Goal: Information Seeking & Learning: Learn about a topic

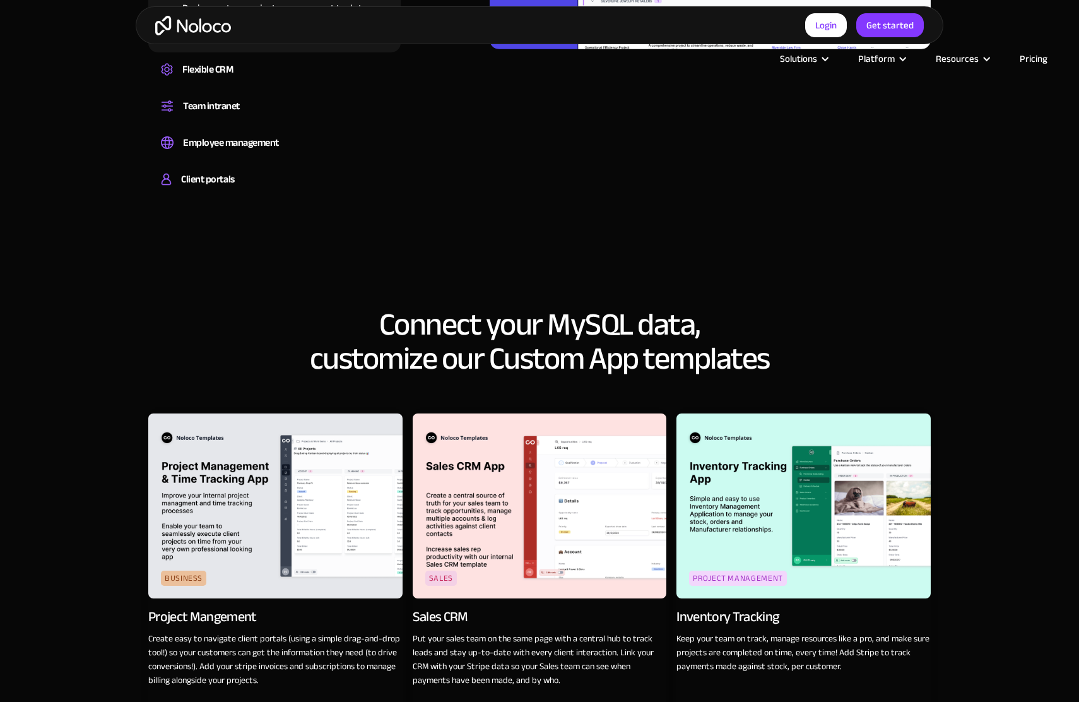
scroll to position [1806, 0]
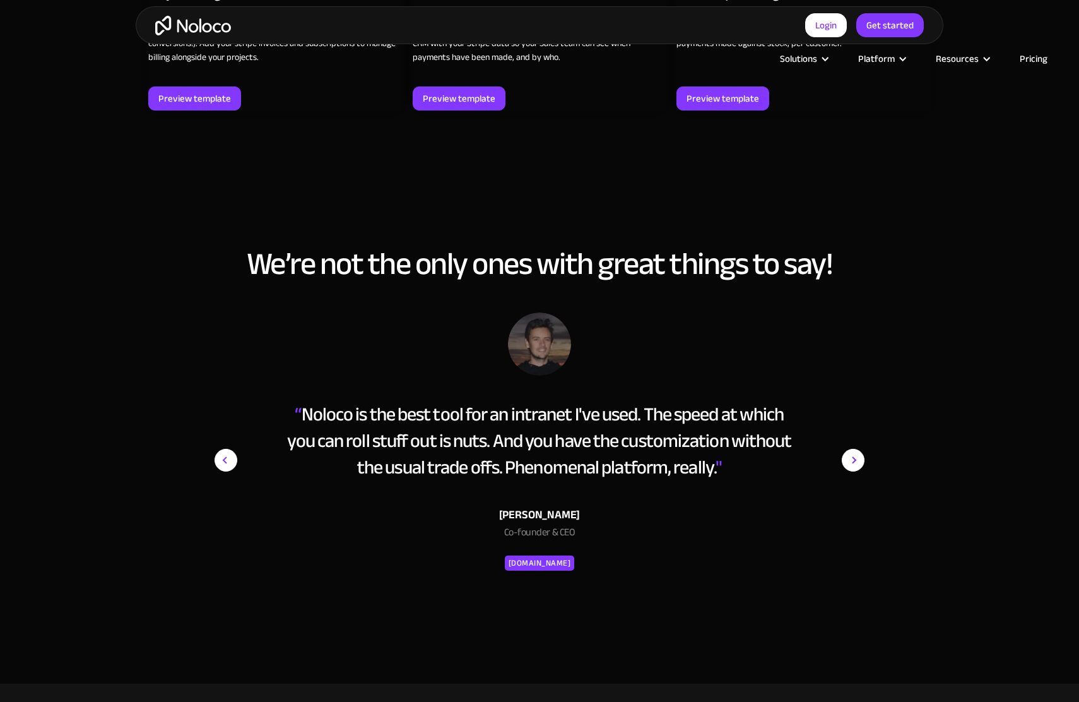
scroll to position [2428, 0]
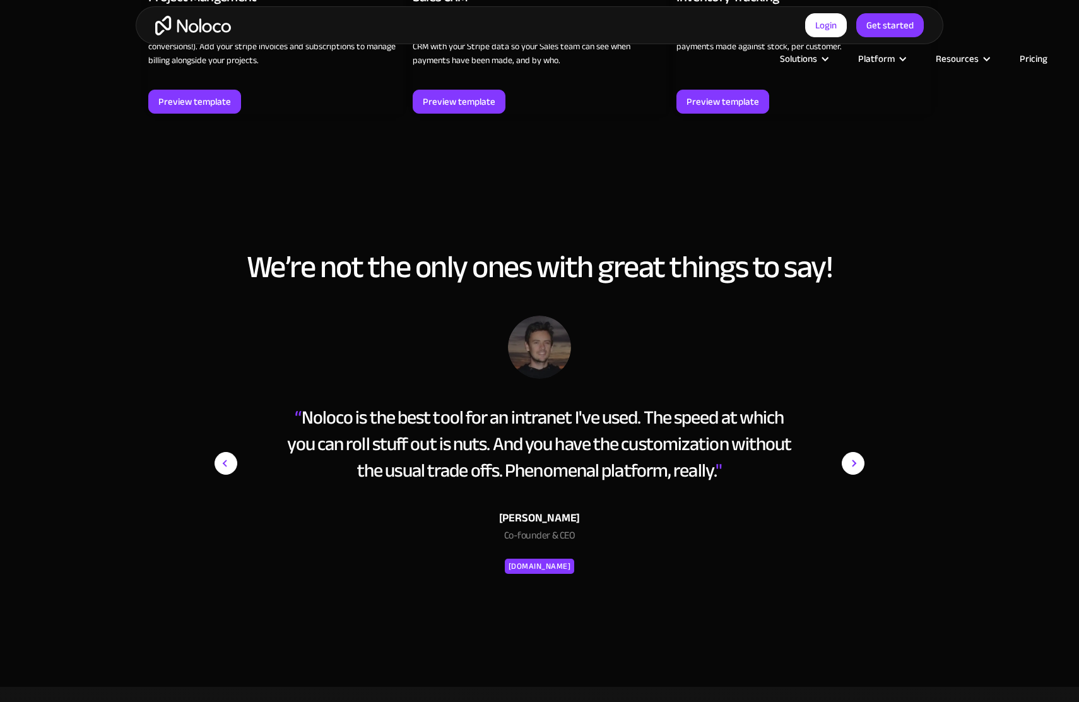
scroll to position [2425, 0]
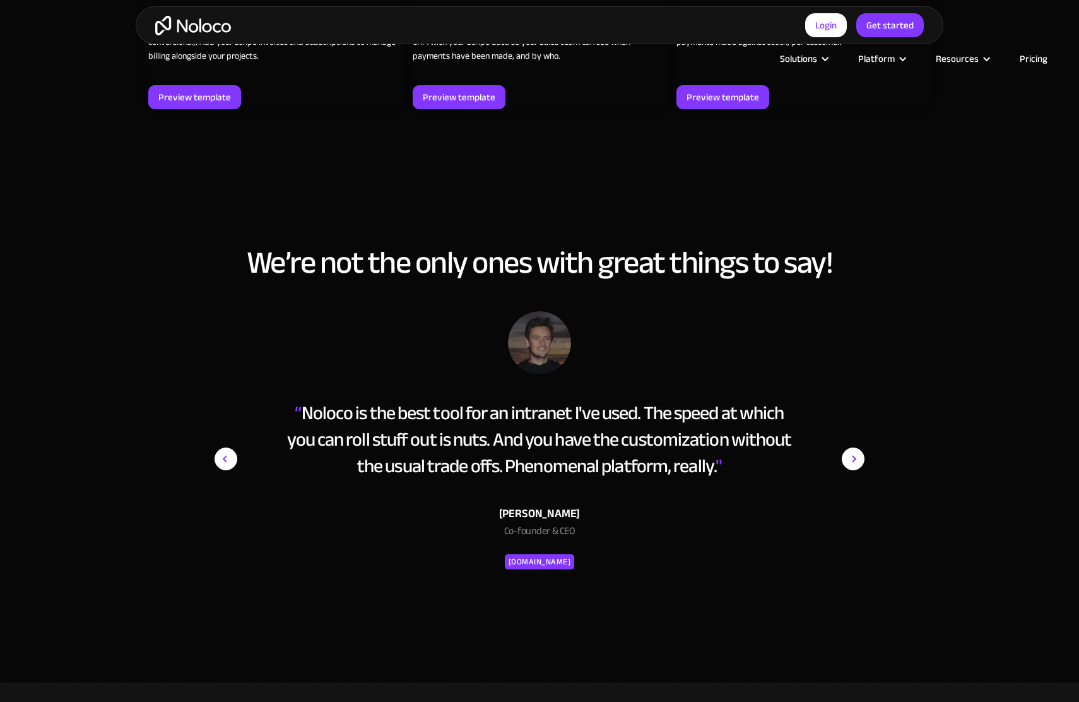
scroll to position [2430, 0]
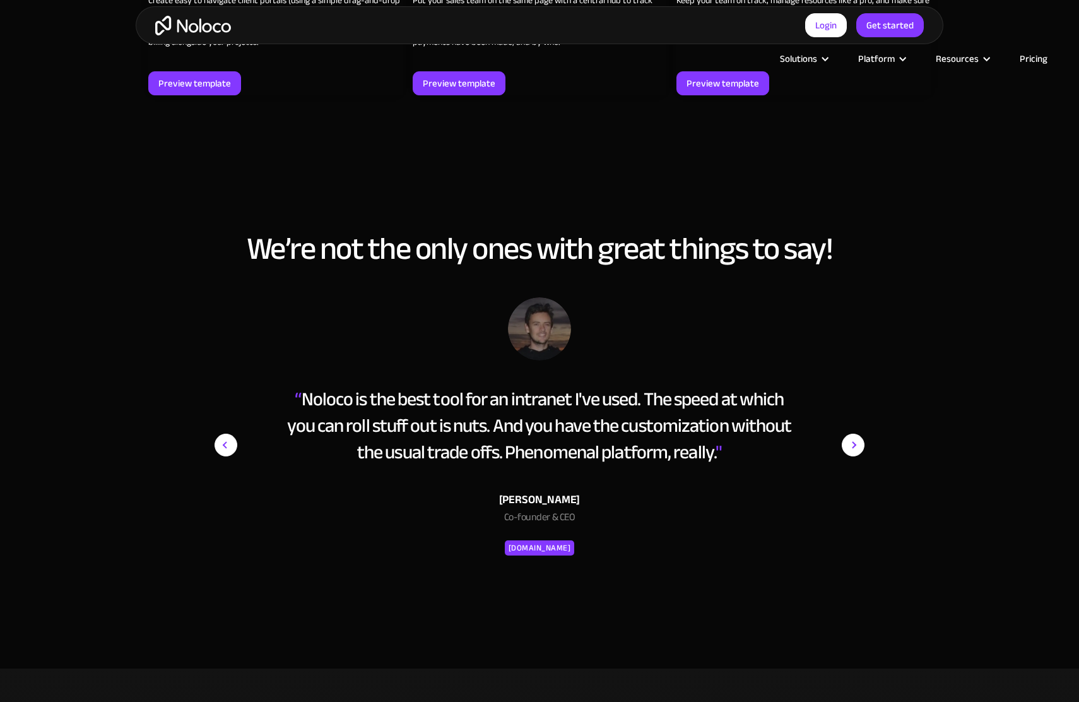
scroll to position [2428, 0]
